Goal: Information Seeking & Learning: Find specific fact

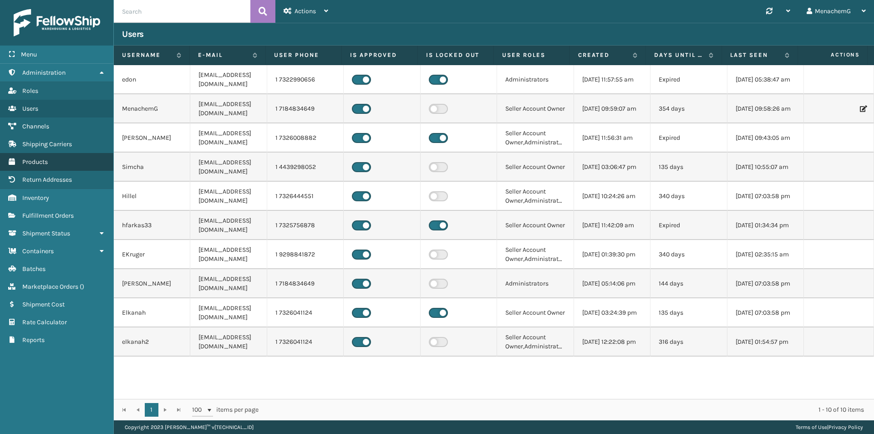
click at [45, 163] on span "Products" at bounding box center [34, 162] width 25 height 8
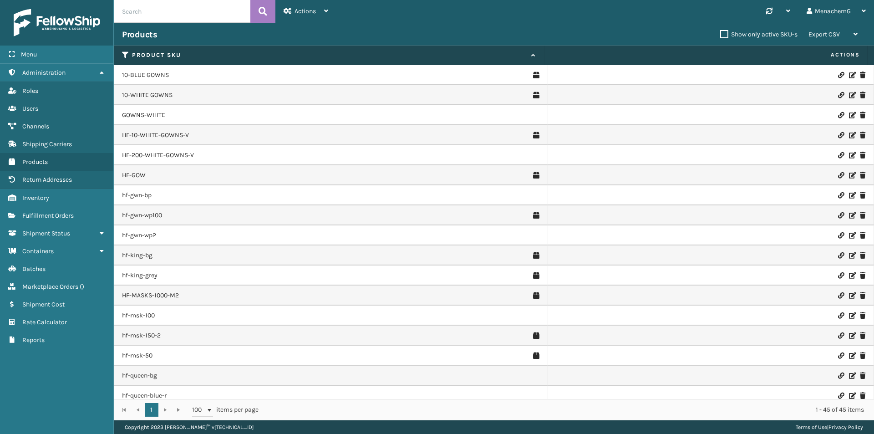
click at [151, 11] on input "text" at bounding box center [182, 11] width 137 height 23
paste input "MIL-MT-CLCF-10-Q"
type input "MIL-MT-CLCF-10-Q"
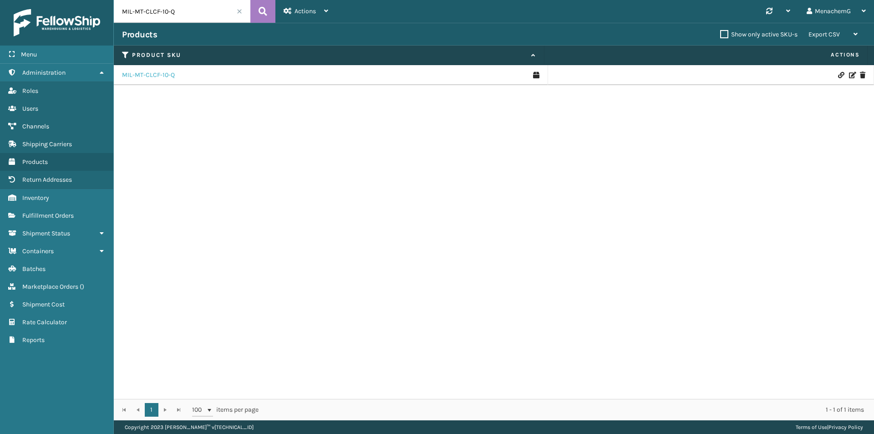
click at [156, 77] on link "MIL-MT-CLCF-10-Q" at bounding box center [148, 75] width 53 height 9
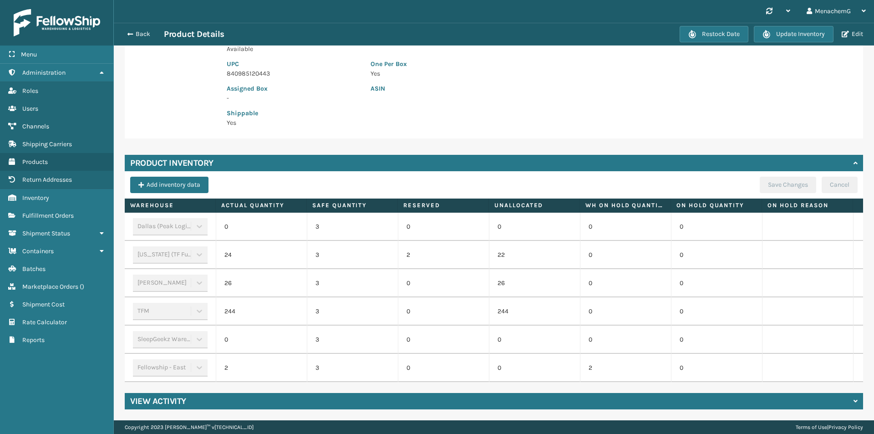
scroll to position [153, 0]
click at [142, 37] on button "Back" at bounding box center [143, 34] width 42 height 8
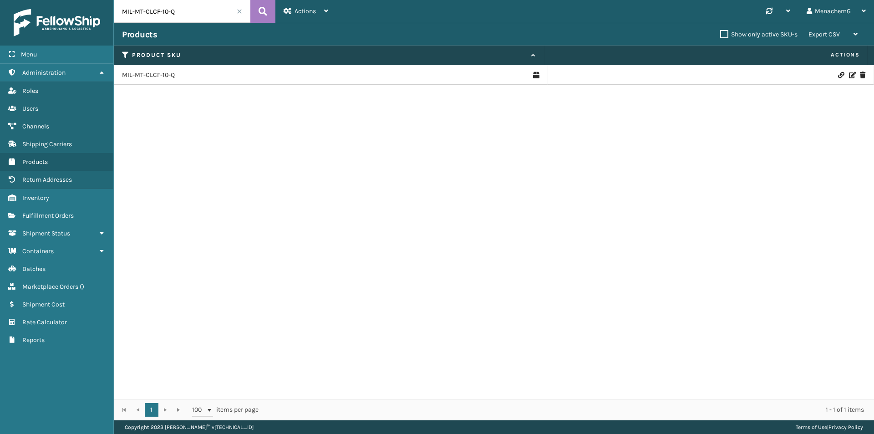
drag, startPoint x: 173, startPoint y: 11, endPoint x: 107, endPoint y: 14, distance: 66.0
click at [107, 0] on div "Menu Administration Roles Users Channels Shipping Carriers Products Return Addr…" at bounding box center [437, 0] width 874 height 0
paste input "SFMT45"
type input "MIL-SFMT45-Q"
click at [149, 74] on link "MIL-SFMT45-Q" at bounding box center [143, 75] width 42 height 9
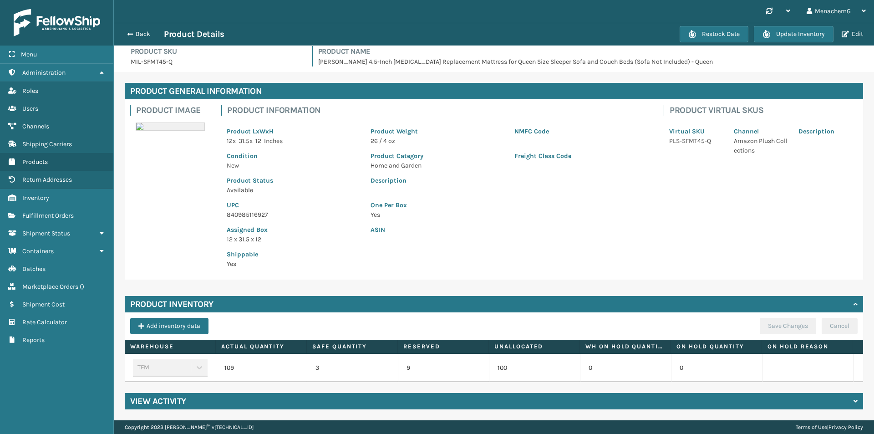
scroll to position [12, 0]
click at [143, 36] on button "Back" at bounding box center [143, 34] width 42 height 8
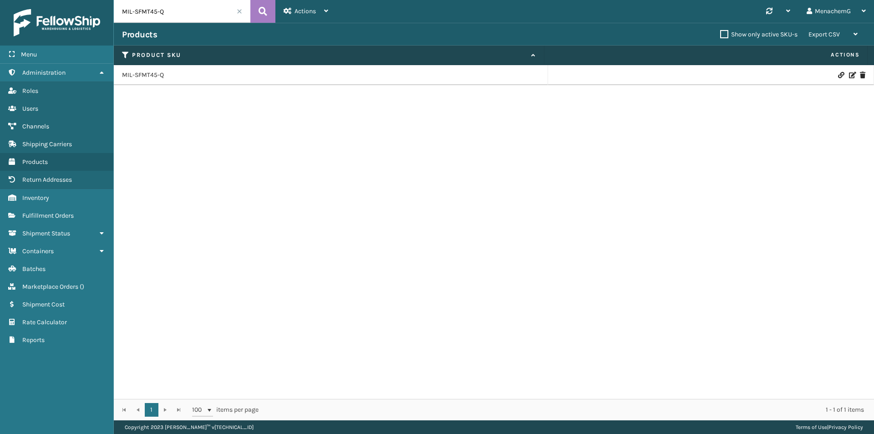
drag, startPoint x: 180, startPoint y: 12, endPoint x: 84, endPoint y: 14, distance: 96.0
click at [84, 0] on div "Menu Administration Roles Users Channels Shipping Carriers Products Return Addr…" at bounding box center [437, 0] width 874 height 0
paste input "MT-CLCF-10"
type input "MIL-MT-CLCF-10-Q"
click at [154, 75] on link "MIL-MT-CLCF-10-Q" at bounding box center [148, 75] width 53 height 9
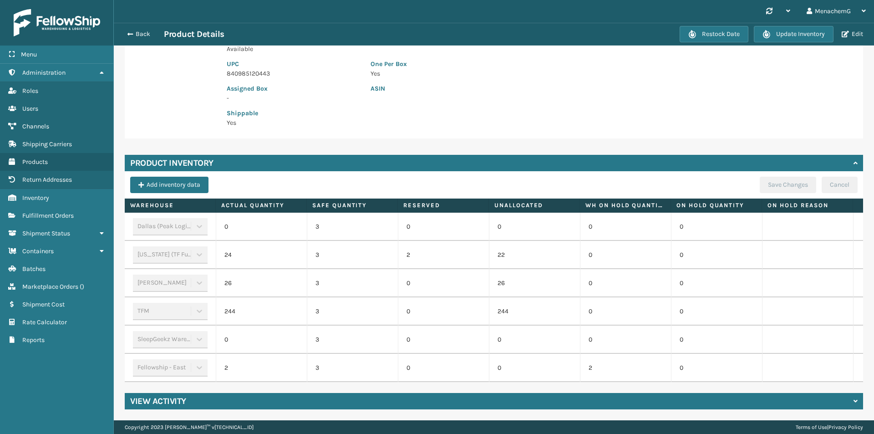
scroll to position [153, 0]
click at [140, 37] on button "Back" at bounding box center [143, 34] width 42 height 8
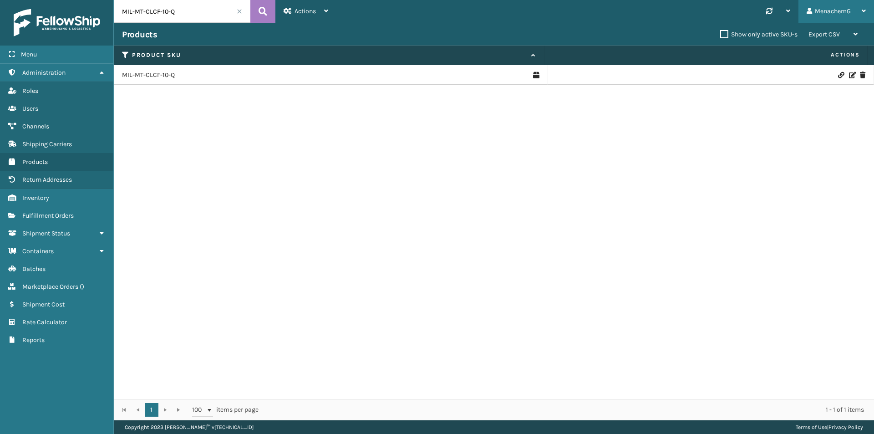
click at [823, 12] on div "MenachemG" at bounding box center [835, 11] width 59 height 23
click at [769, 37] on li "Log Out" at bounding box center [812, 35] width 122 height 25
